Goal: Find specific page/section: Find specific page/section

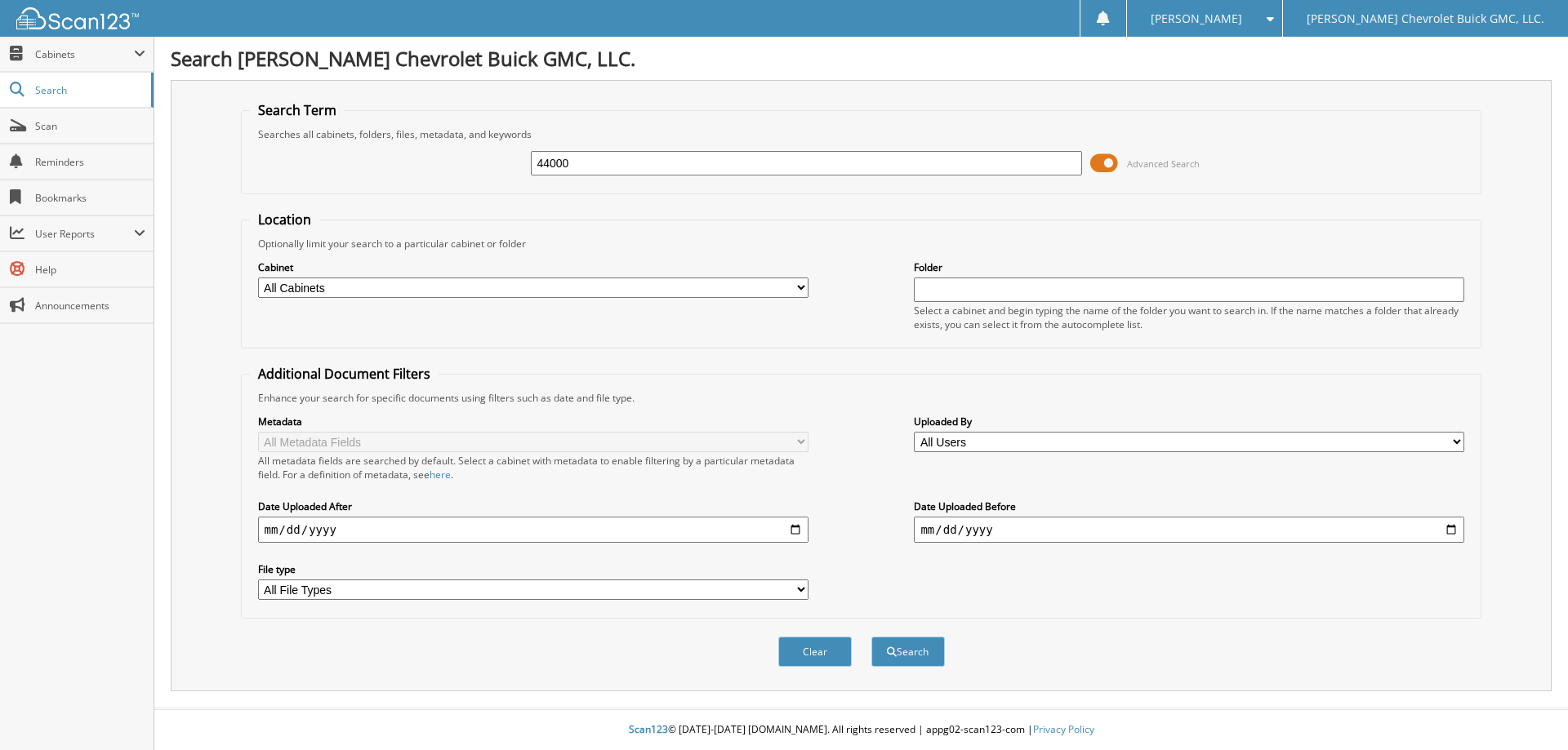
type input "44000"
click at [872, 637] on button "Search" at bounding box center [908, 651] width 73 height 31
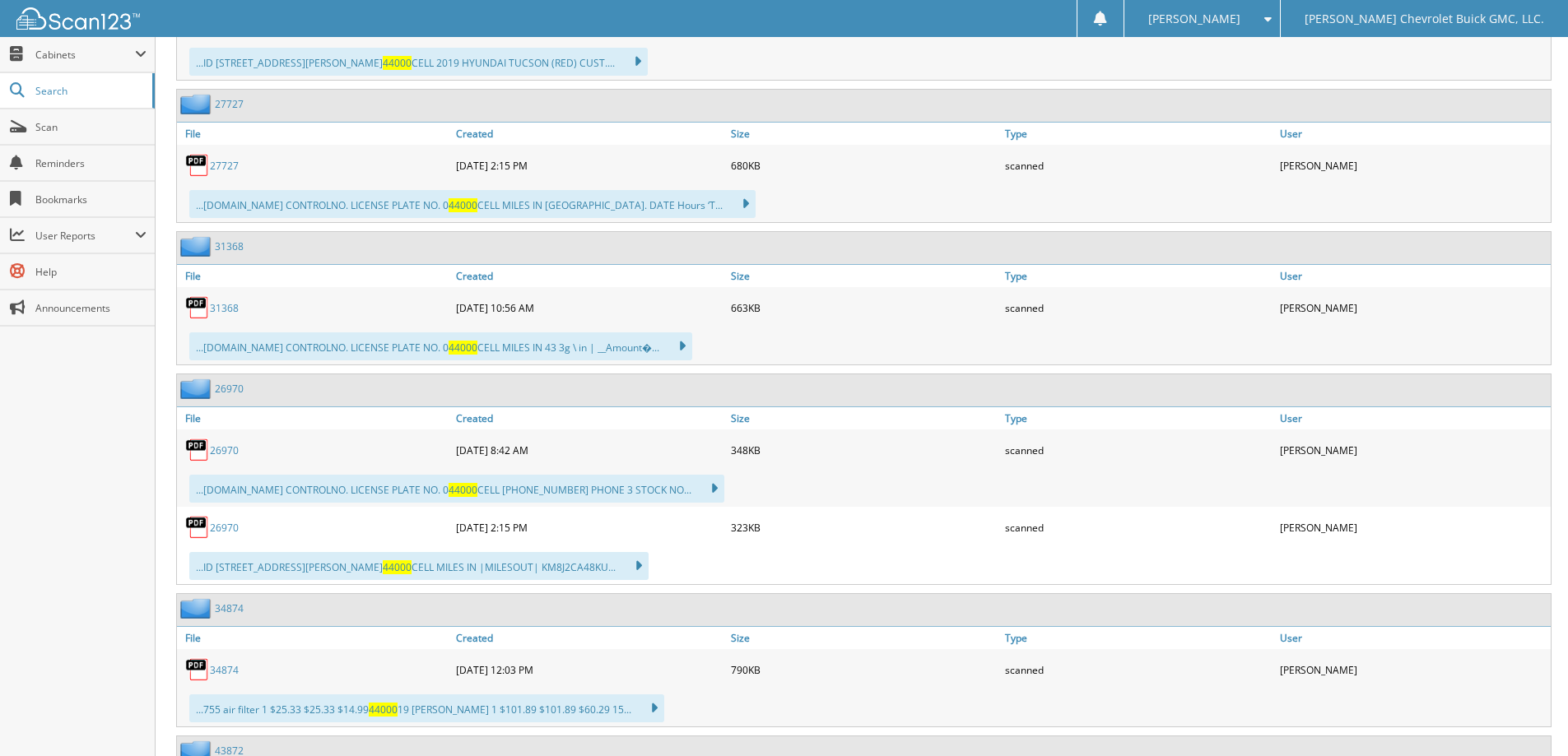
scroll to position [9958, 0]
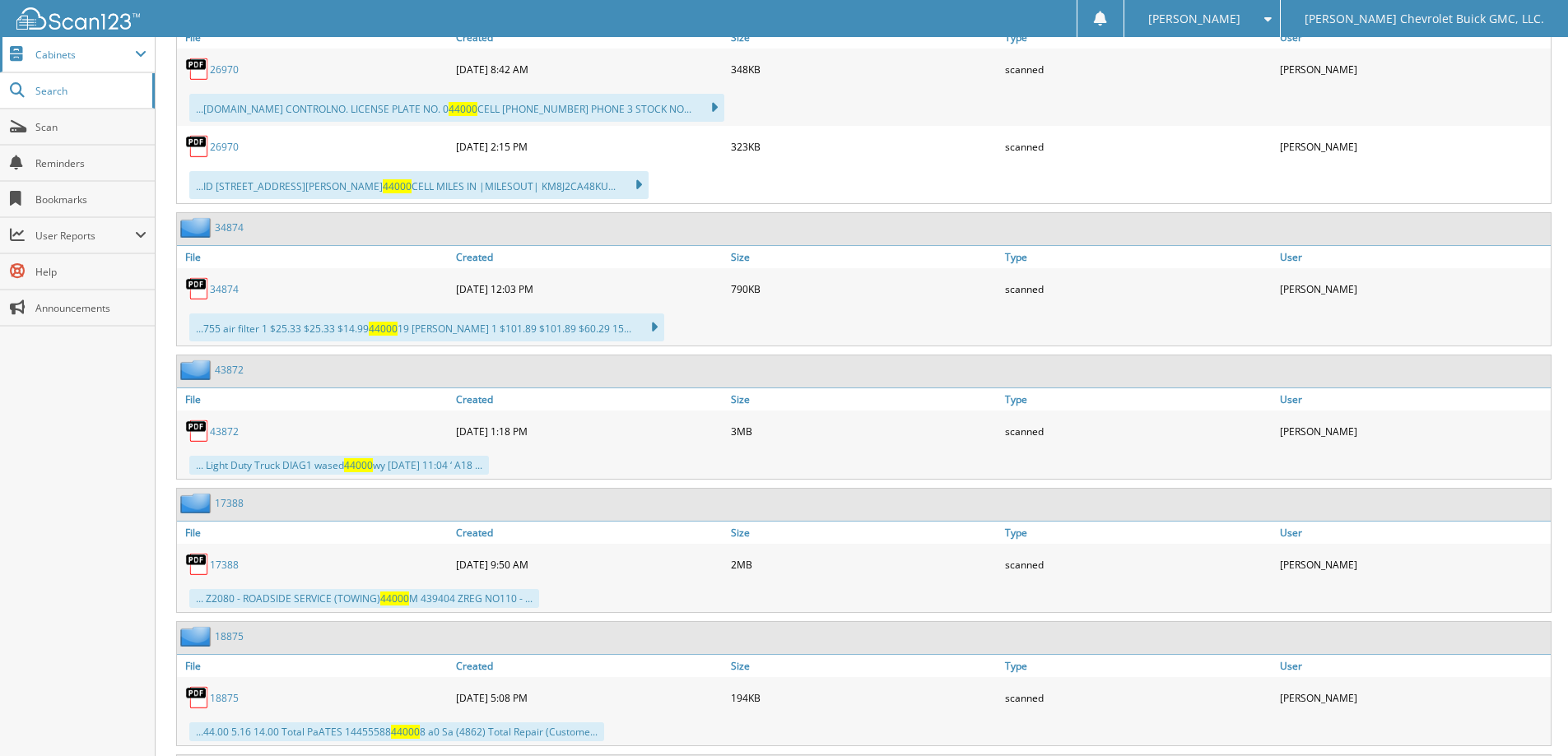
click at [64, 56] on span "Cabinets" at bounding box center [84, 55] width 99 height 14
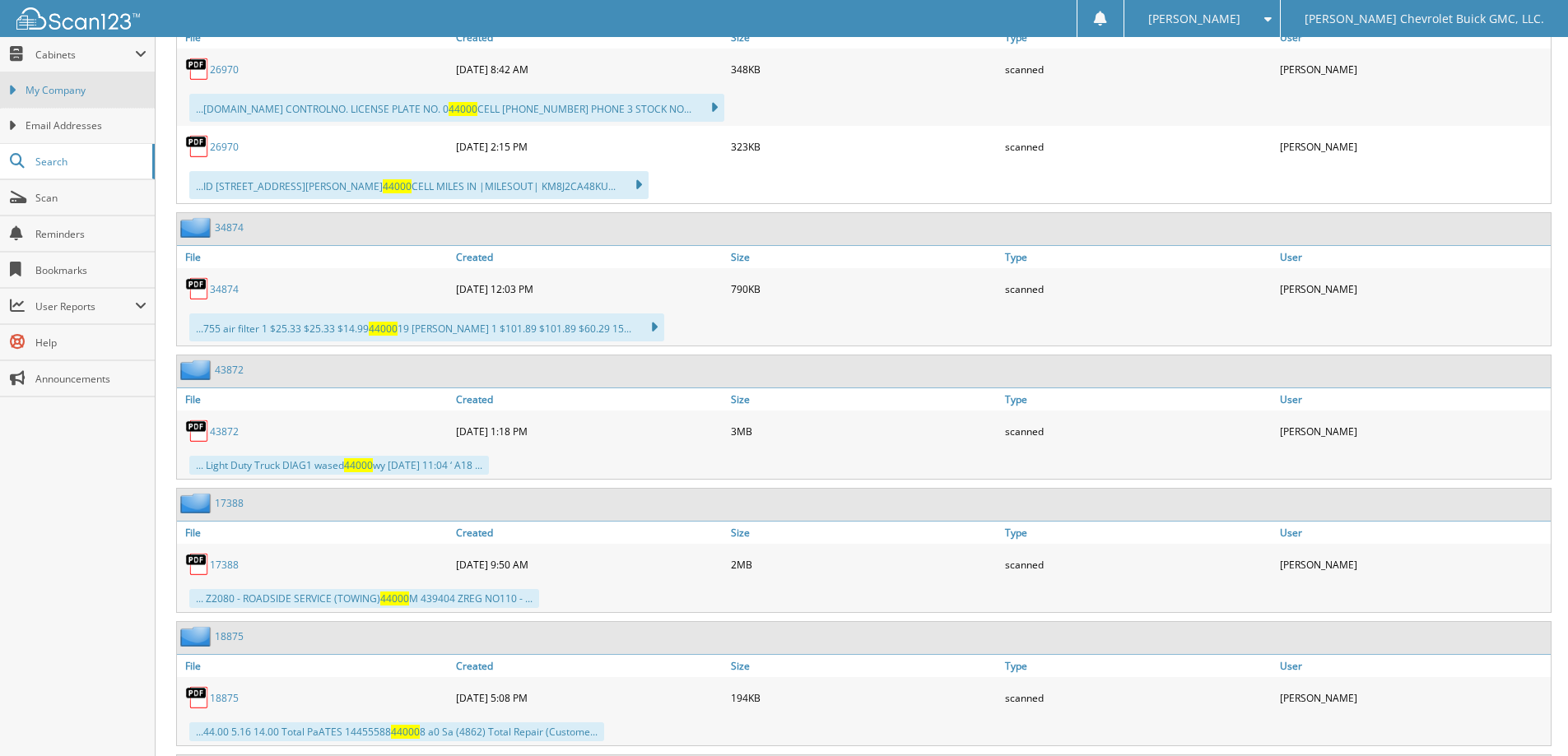
click at [67, 89] on span "My Company" at bounding box center [86, 91] width 121 height 15
